Goal: Communication & Community: Answer question/provide support

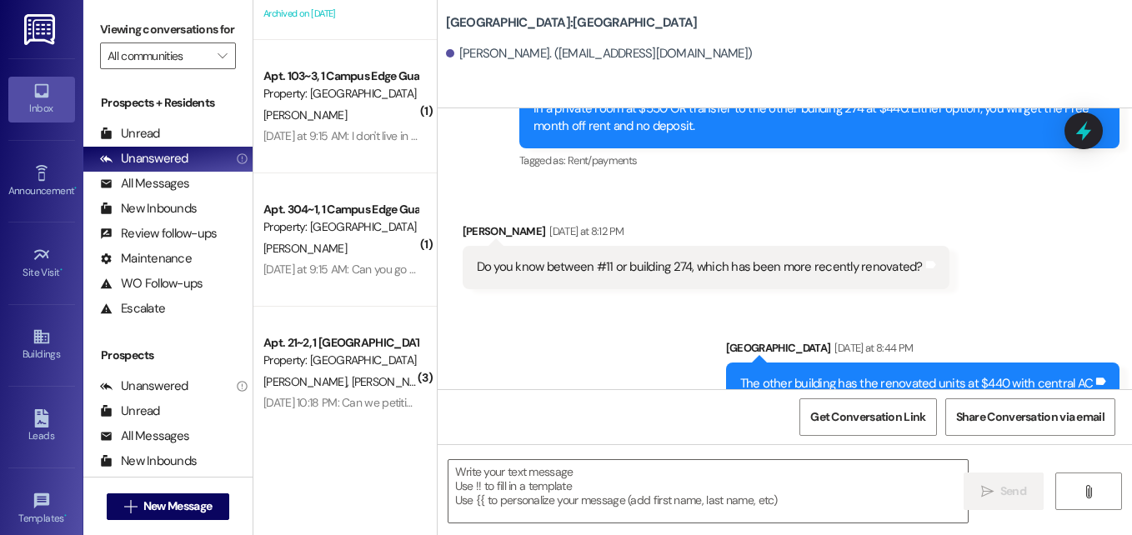
scroll to position [238, 0]
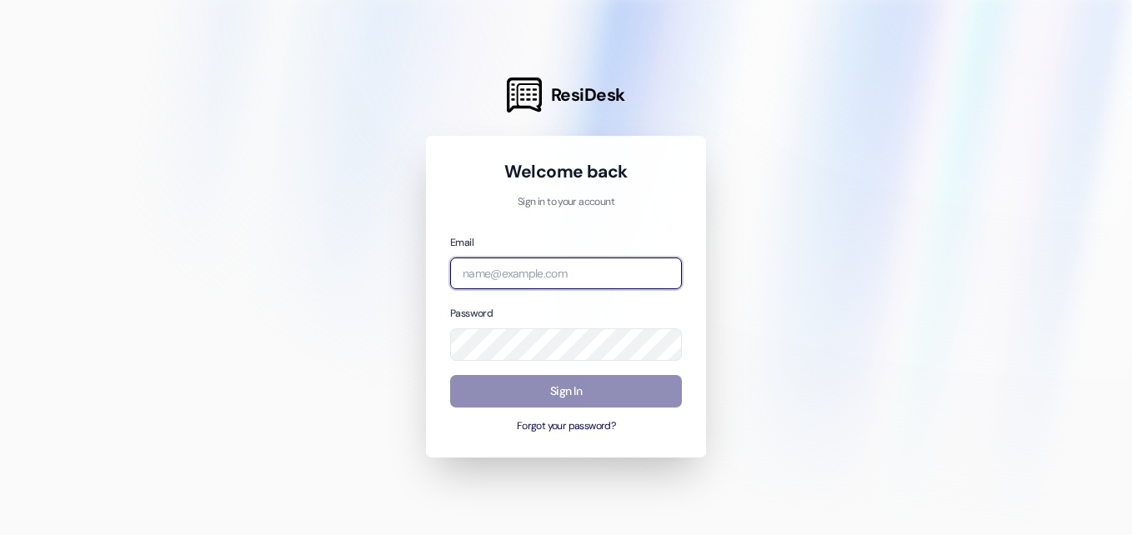
type input "[EMAIL_ADDRESS][DOMAIN_NAME]"
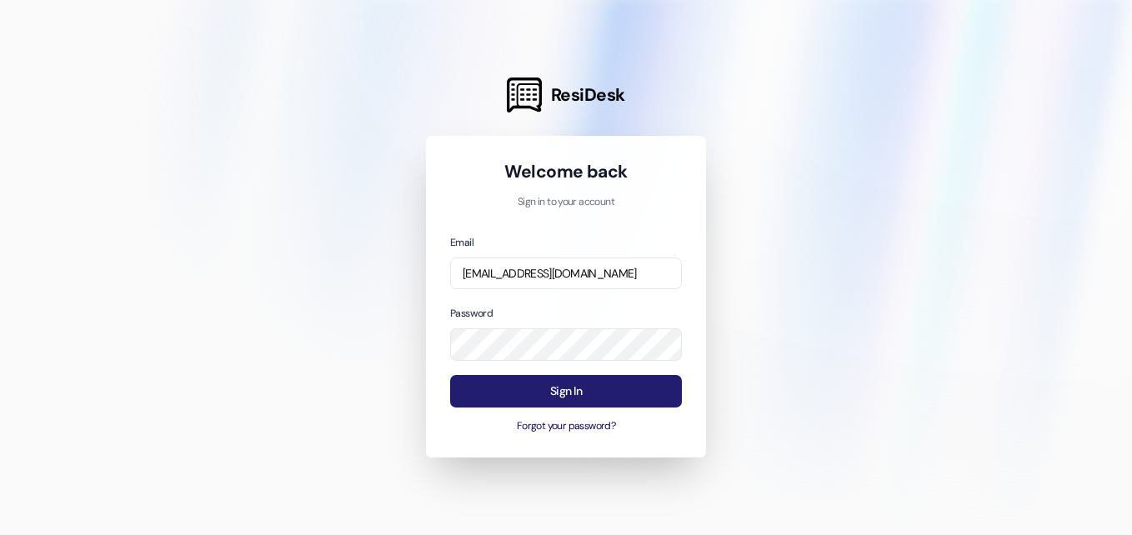
click at [529, 385] on button "Sign In" at bounding box center [566, 391] width 232 height 33
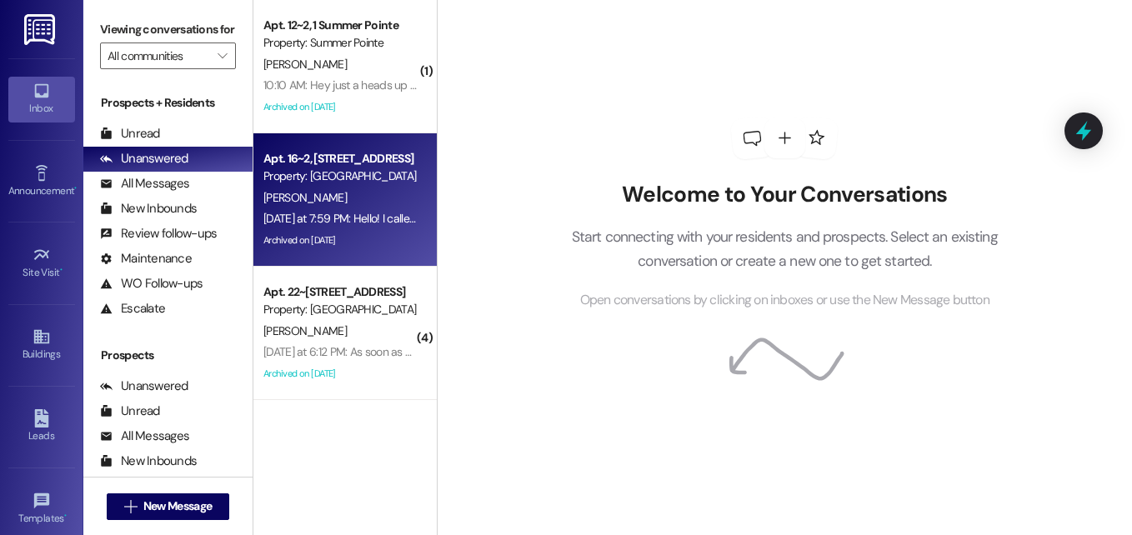
click at [298, 201] on span "[PERSON_NAME]" at bounding box center [304, 197] width 83 height 15
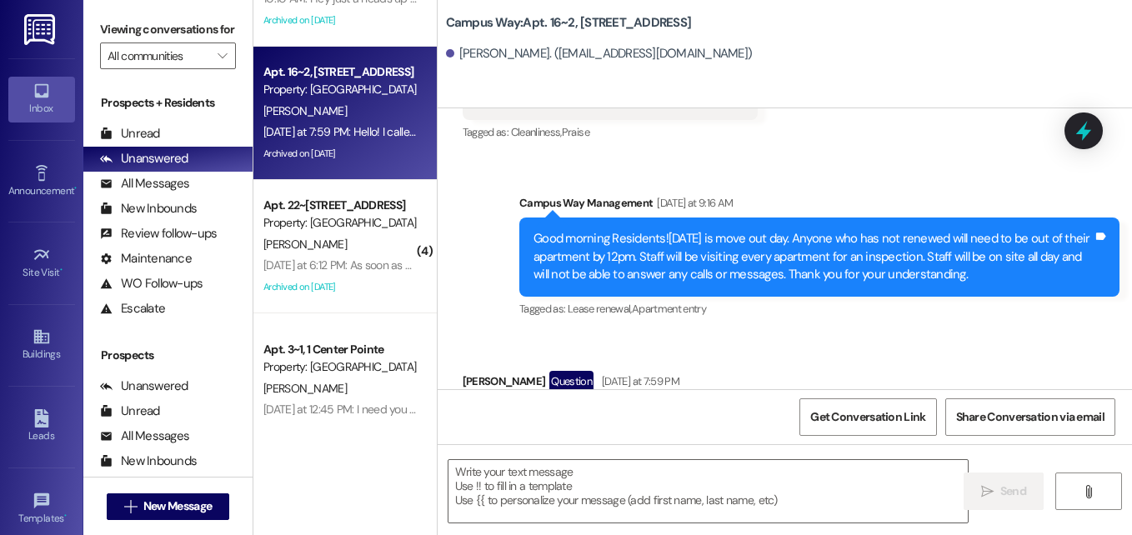
scroll to position [88, 0]
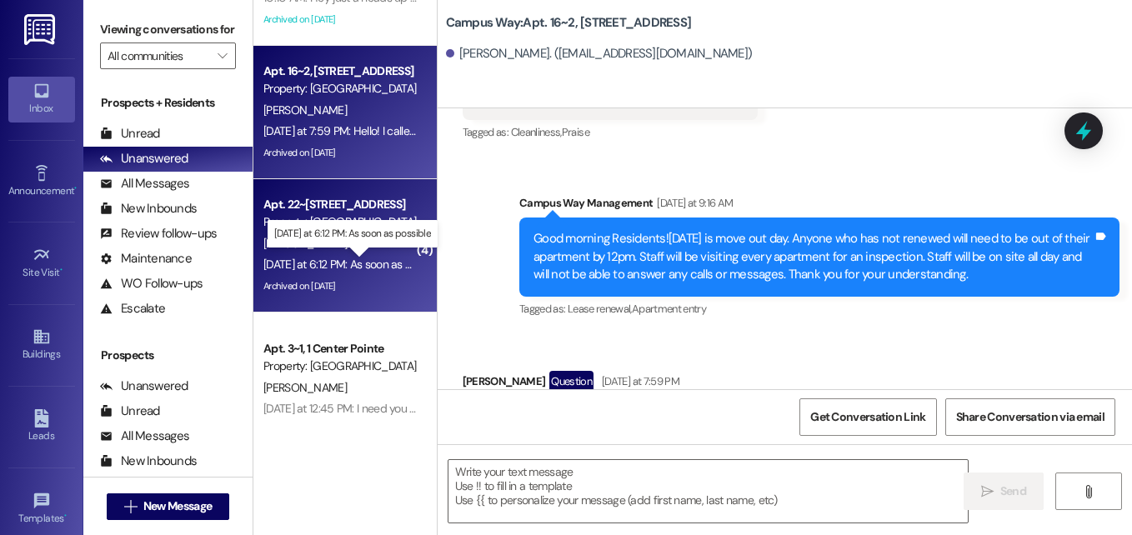
click at [359, 263] on div "[DATE] at 6:12 PM: As soon as possible [DATE] at 6:12 PM: As soon as possible" at bounding box center [354, 264] width 182 height 15
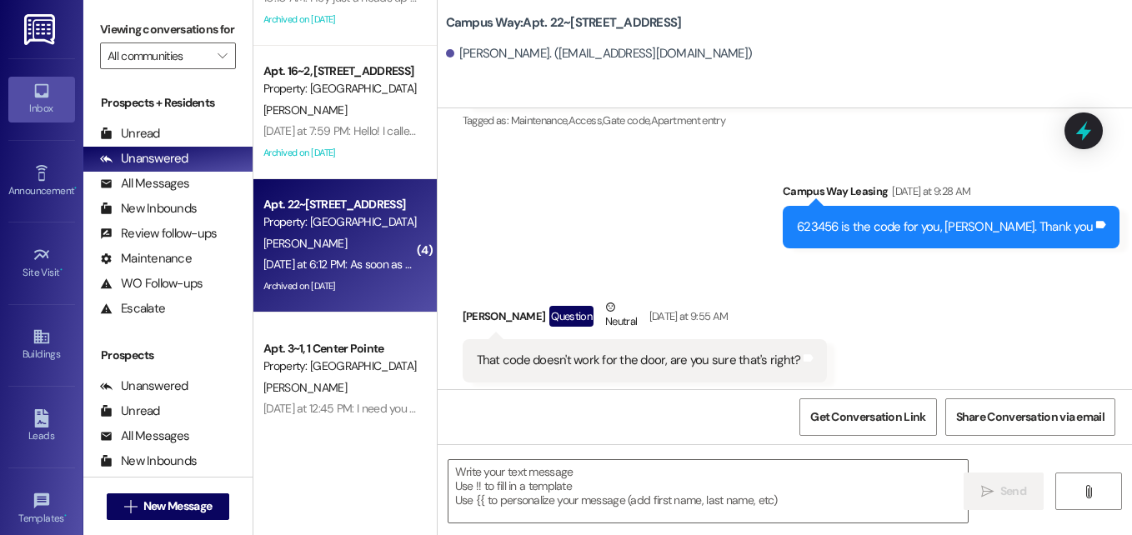
scroll to position [23514, 0]
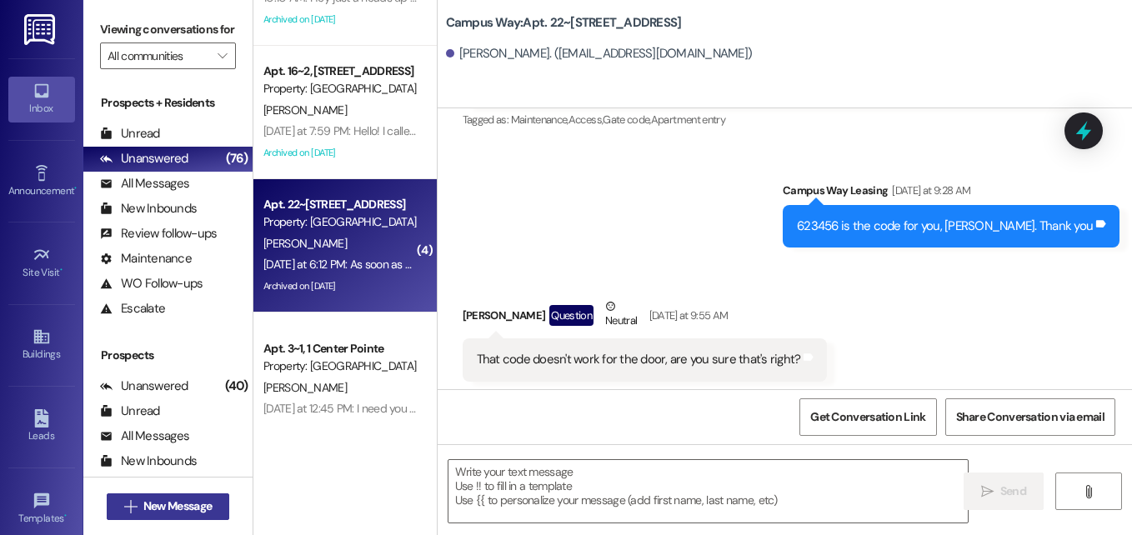
click at [154, 509] on span "New Message" at bounding box center [177, 507] width 68 height 18
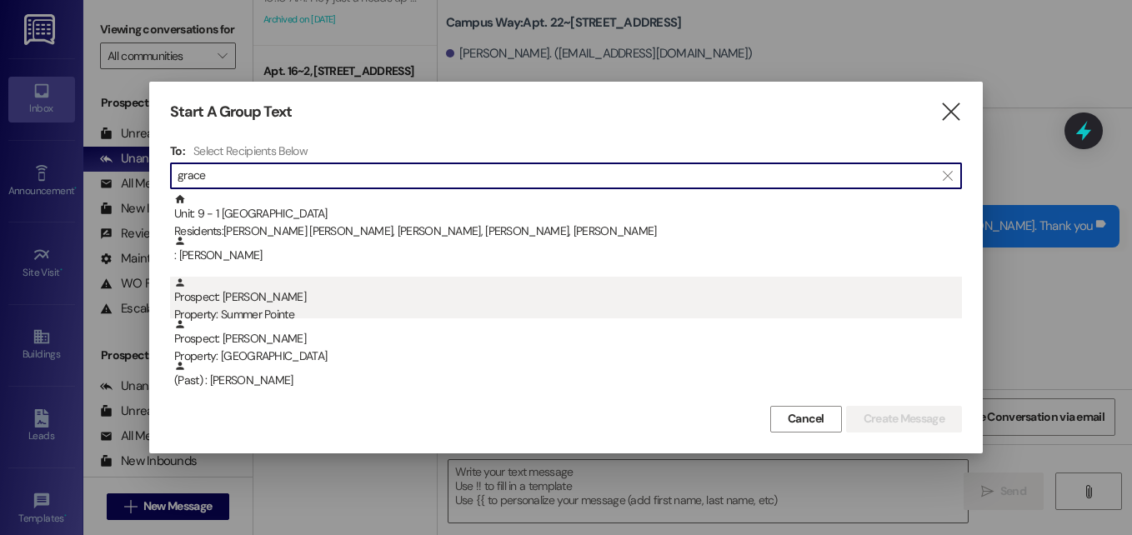
type input "grace"
click at [287, 314] on div "Property: Summer Pointe" at bounding box center [568, 315] width 788 height 18
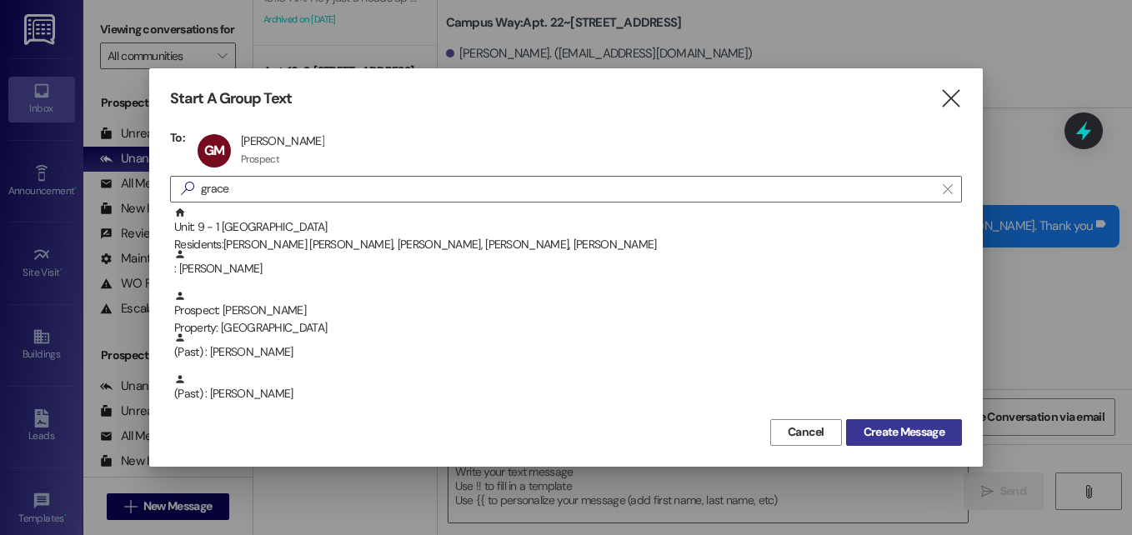
click at [908, 441] on span "Create Message" at bounding box center [904, 433] width 81 height 18
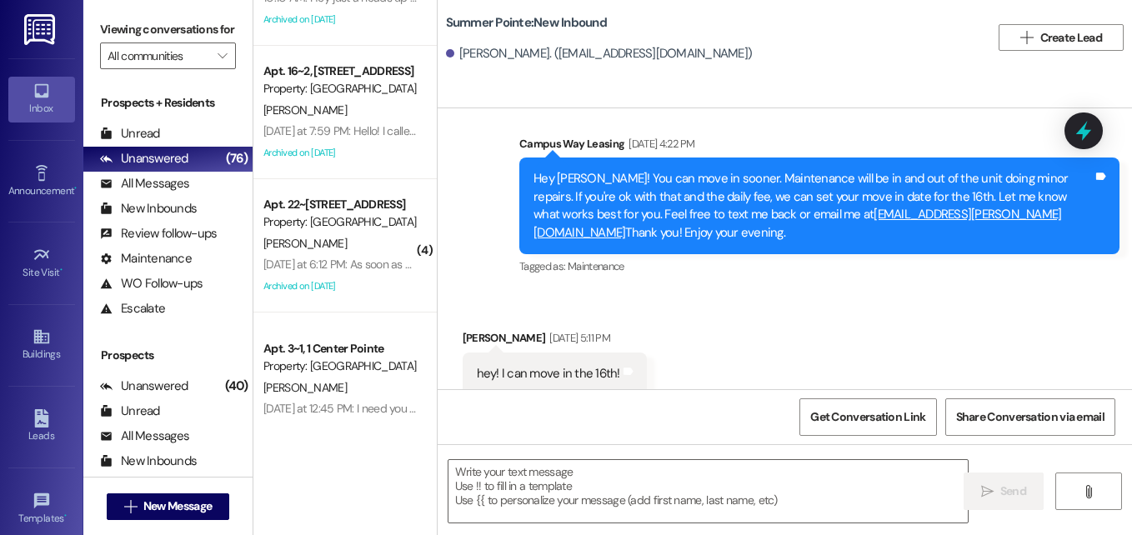
scroll to position [2980, 0]
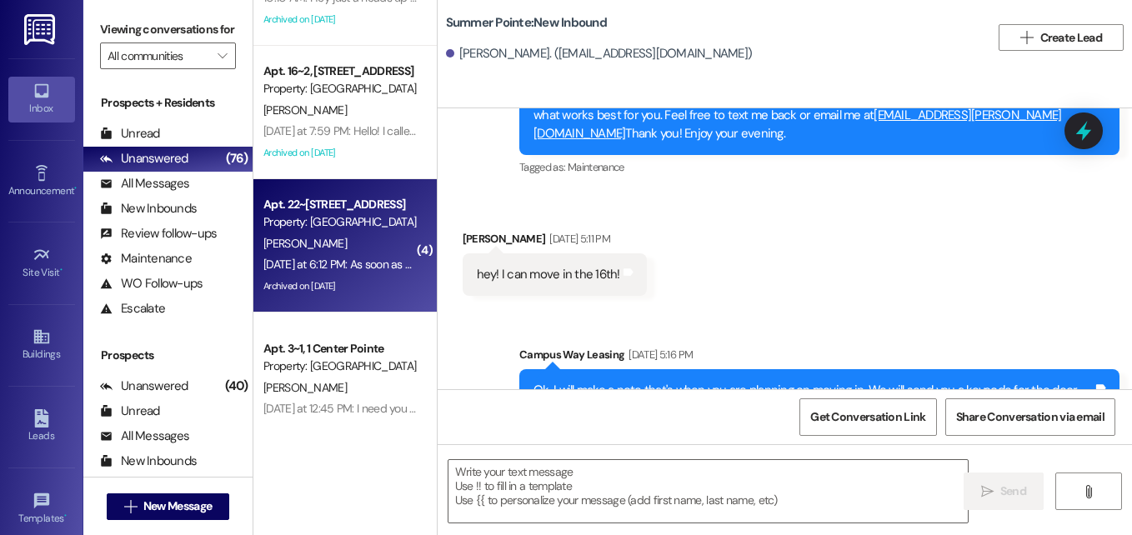
click at [305, 252] on div "[PERSON_NAME]" at bounding box center [341, 243] width 158 height 21
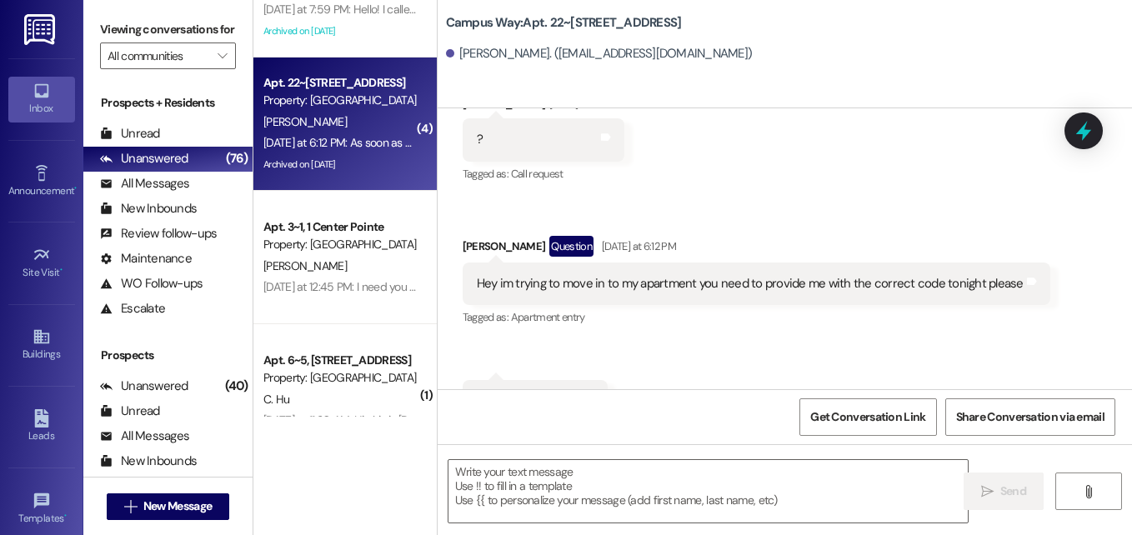
scroll to position [212, 0]
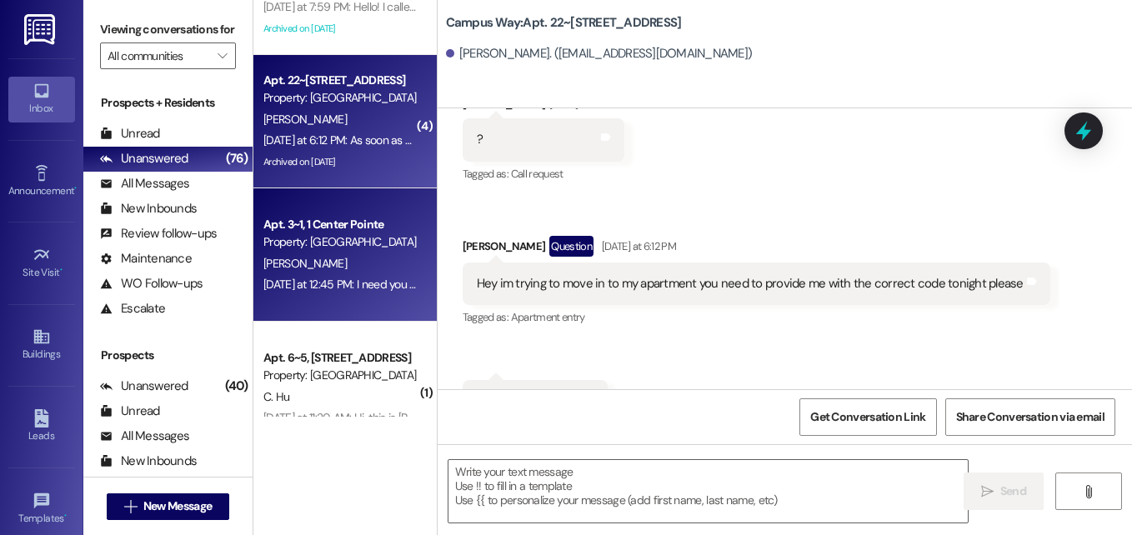
click at [344, 258] on div "[PERSON_NAME]" at bounding box center [341, 263] width 158 height 21
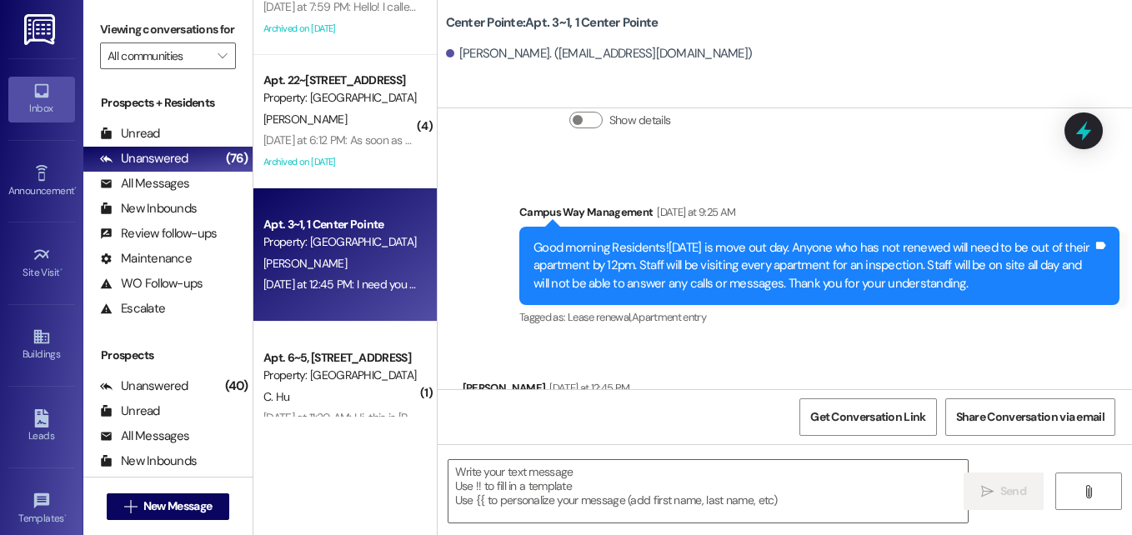
scroll to position [16982, 0]
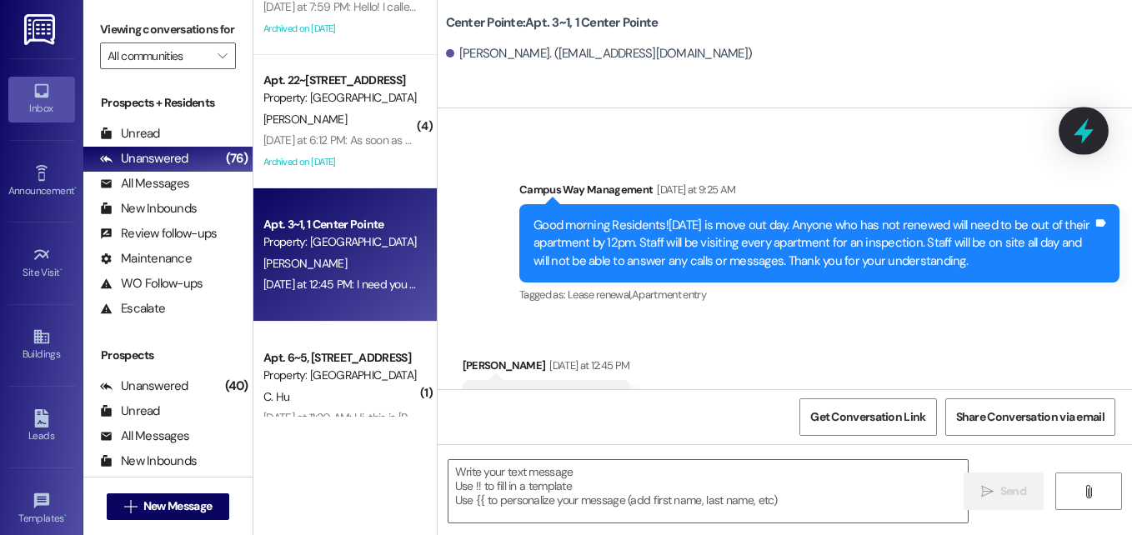
click at [1082, 133] on icon at bounding box center [1084, 131] width 20 height 26
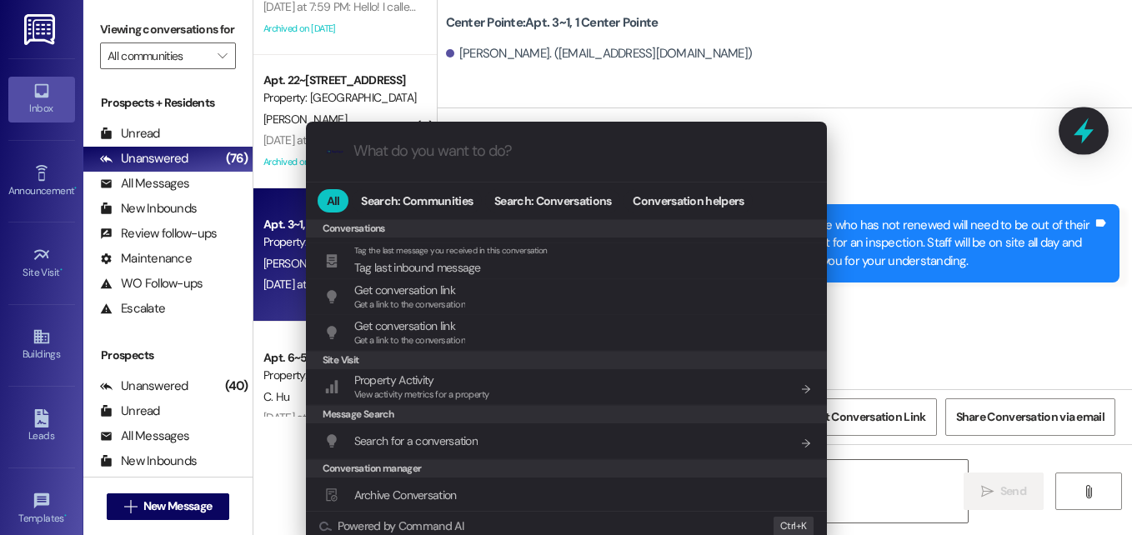
scroll to position [727, 0]
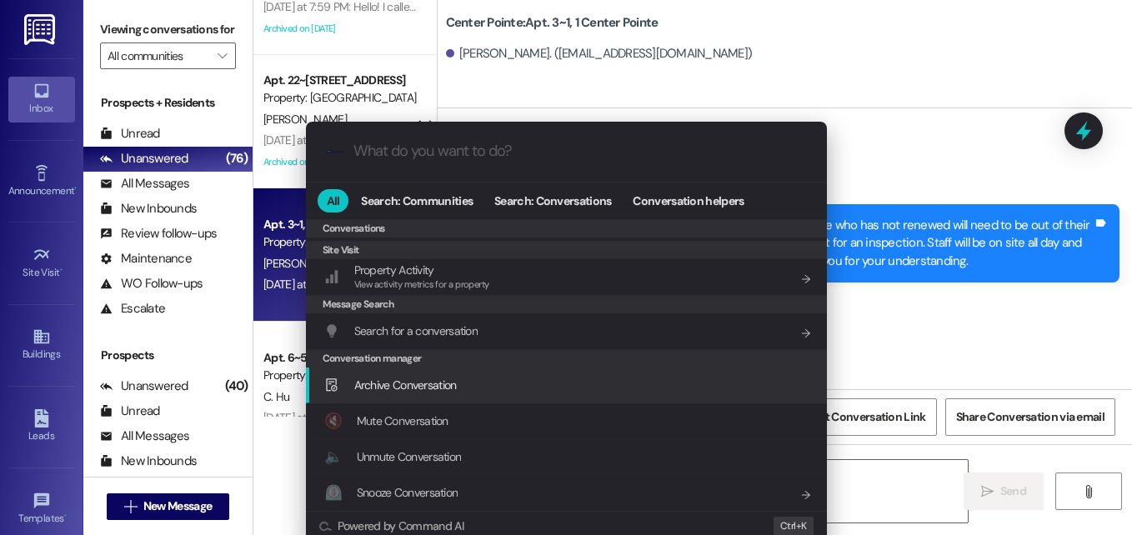
click at [424, 388] on span "Archive Conversation" at bounding box center [405, 385] width 103 height 15
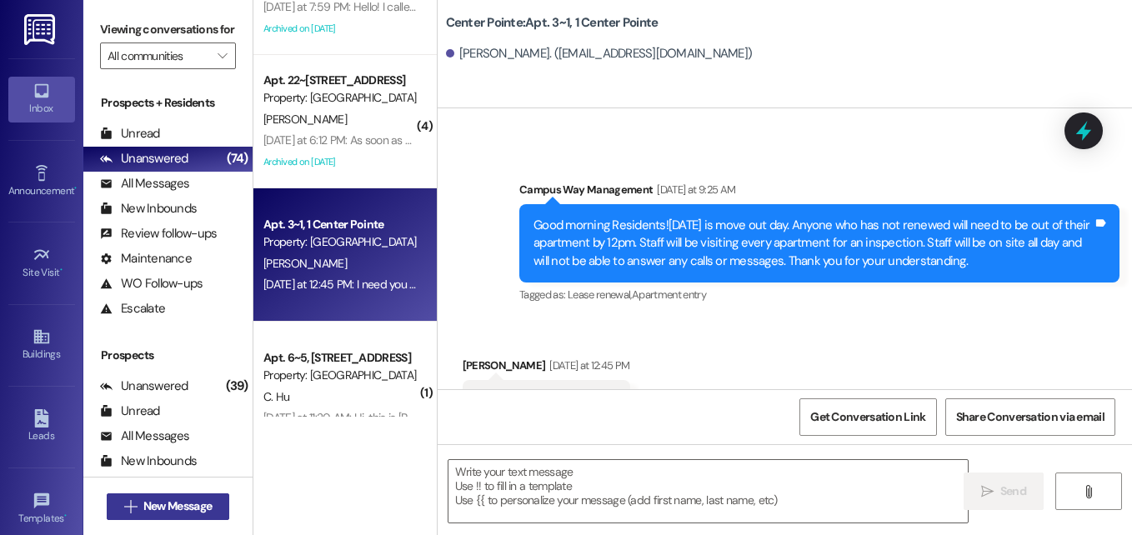
click at [172, 514] on span "New Message" at bounding box center [177, 507] width 68 height 18
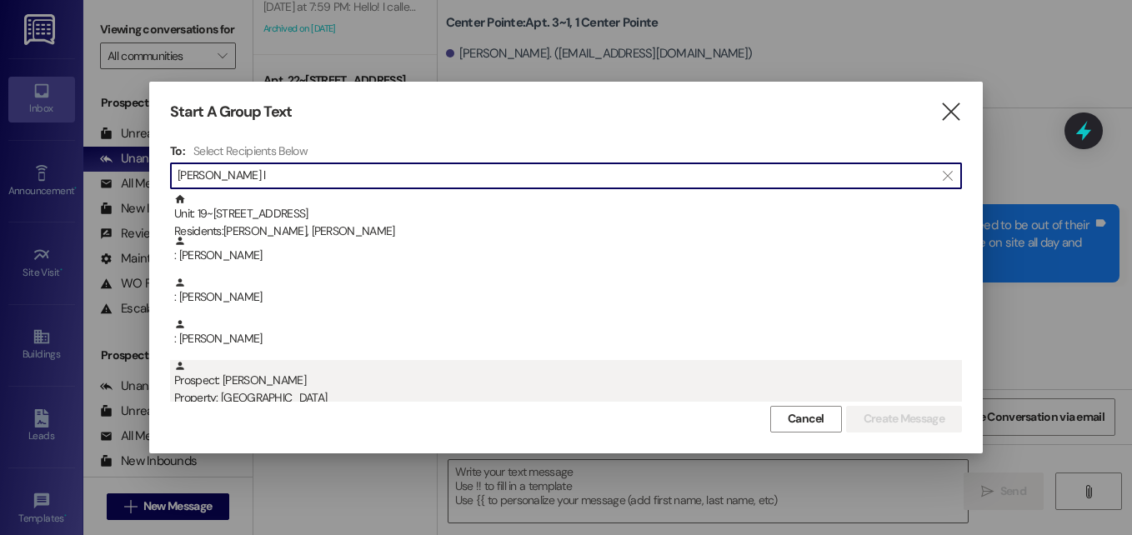
type input "[PERSON_NAME] l"
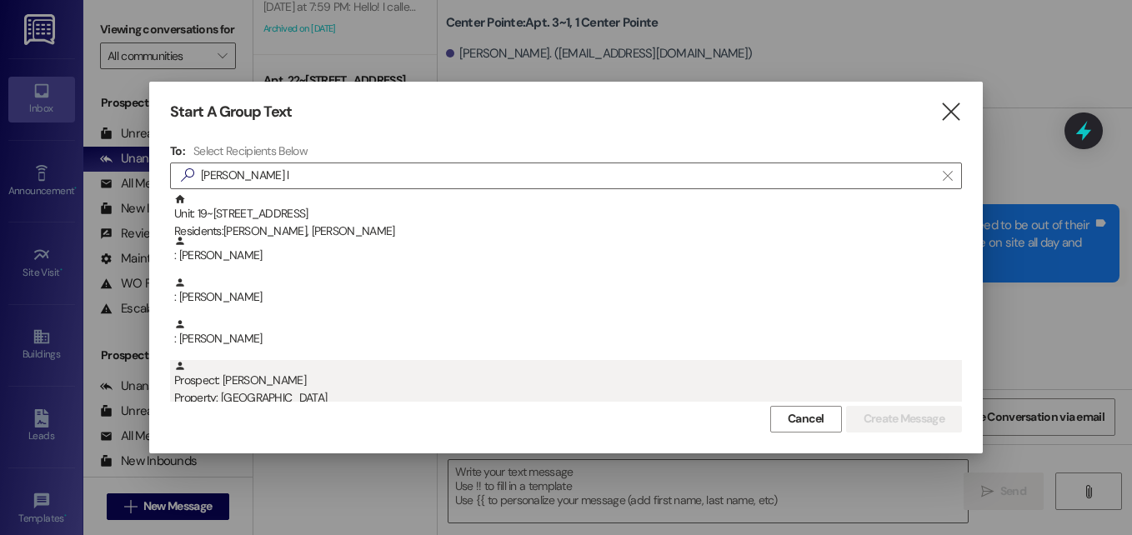
click at [283, 374] on div "Prospect: [PERSON_NAME] Property: Campus Way" at bounding box center [568, 384] width 788 height 48
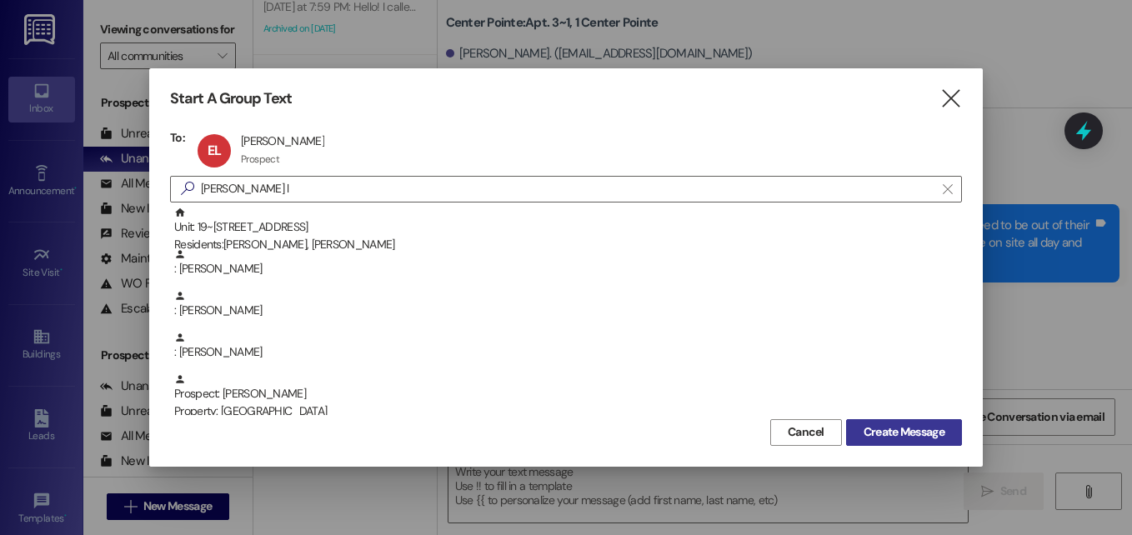
click at [890, 435] on span "Create Message" at bounding box center [904, 433] width 81 height 18
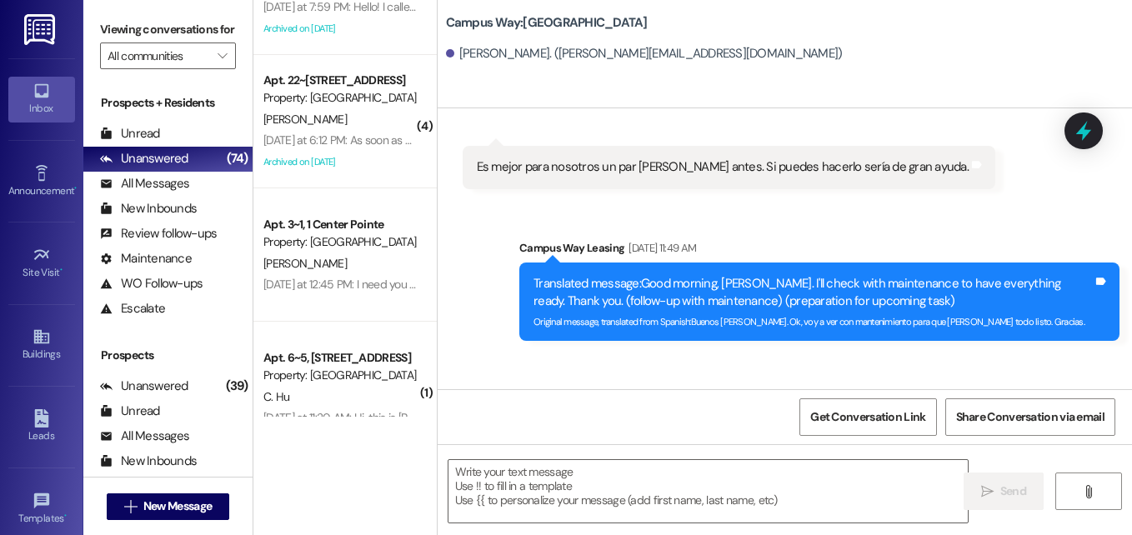
scroll to position [1068, 0]
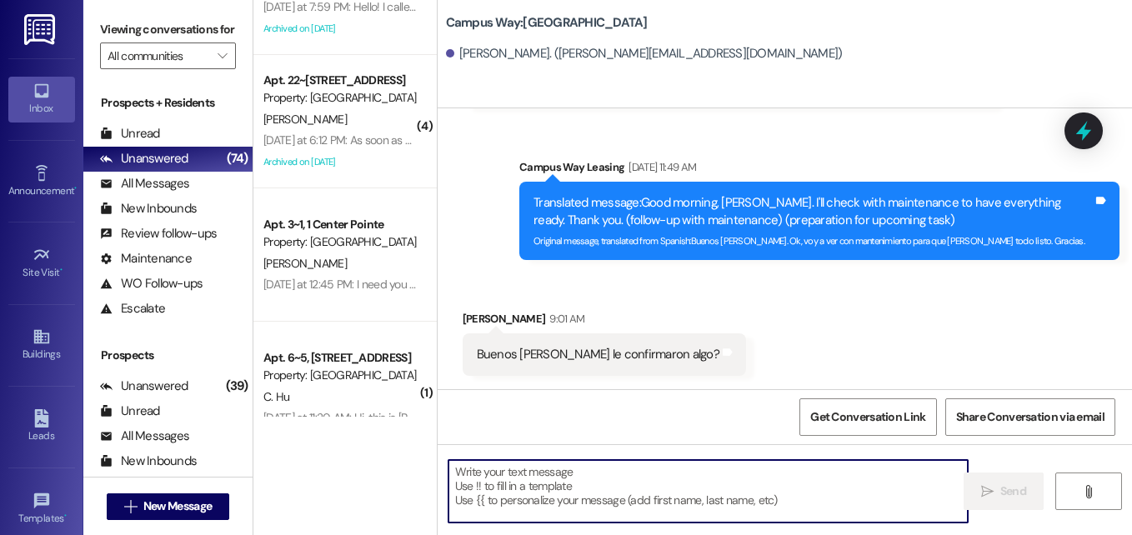
click at [643, 464] on textarea at bounding box center [708, 491] width 519 height 63
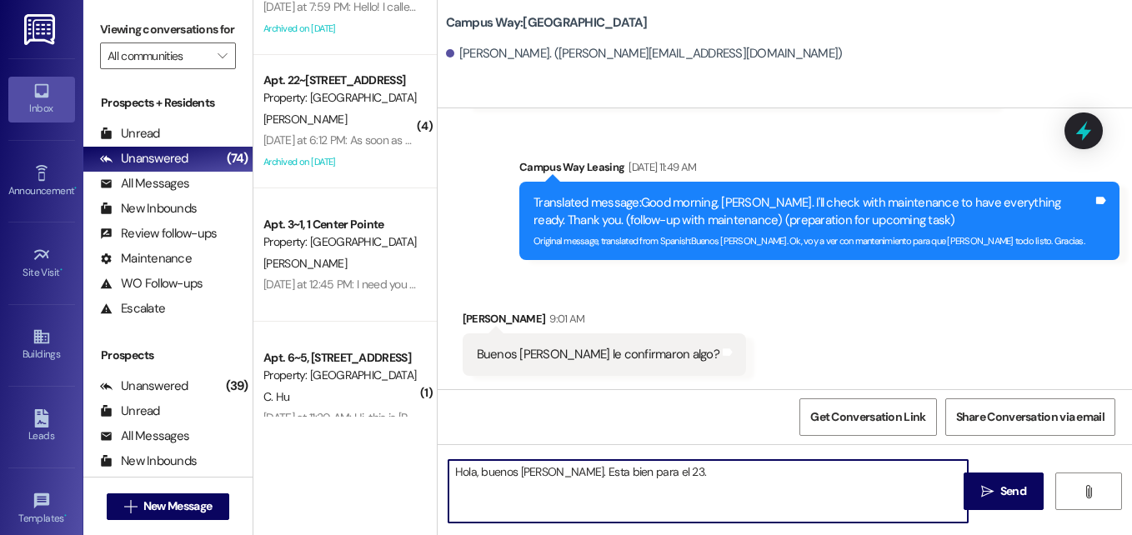
type textarea "Hola, buenos [PERSON_NAME]. Esta bien para el 23."
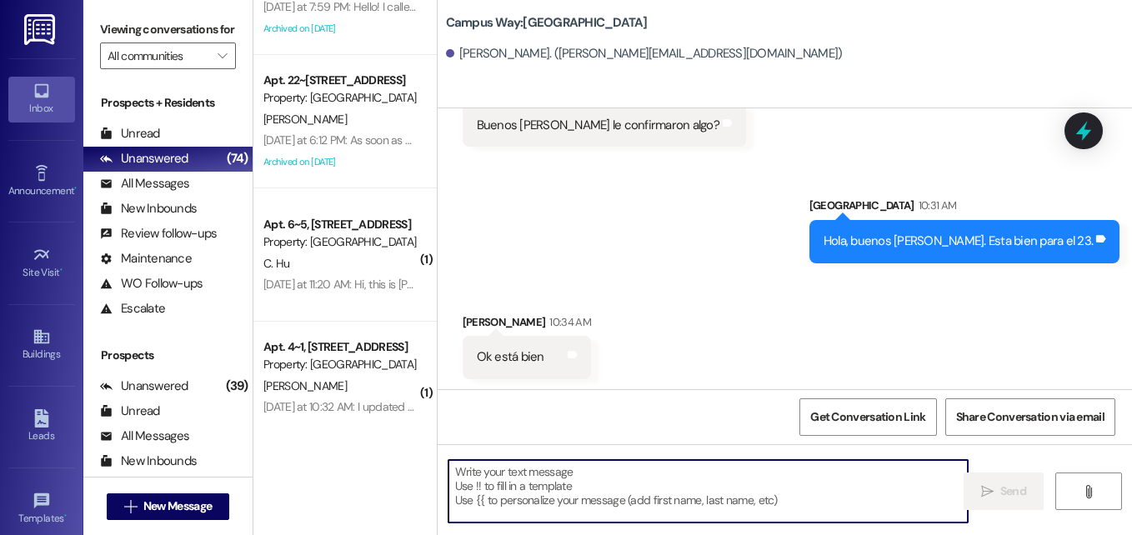
scroll to position [1301, 0]
